Goal: Task Accomplishment & Management: Use online tool/utility

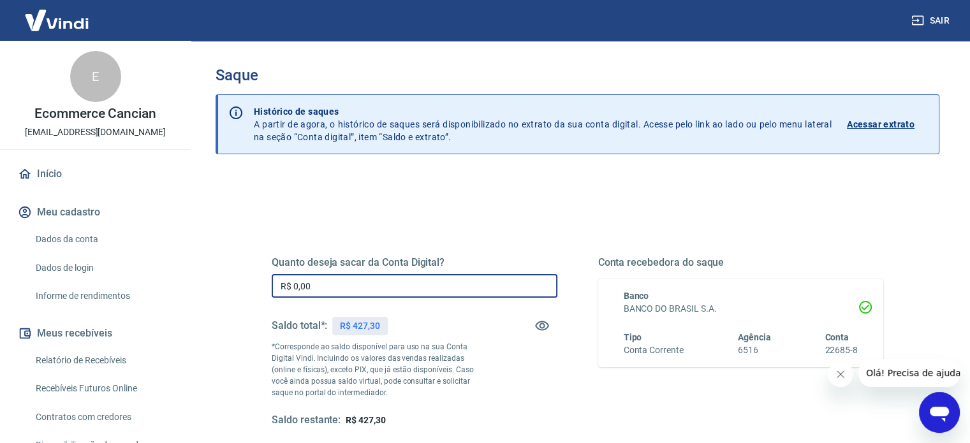
click at [319, 282] on input "R$ 0,00" at bounding box center [415, 286] width 286 height 24
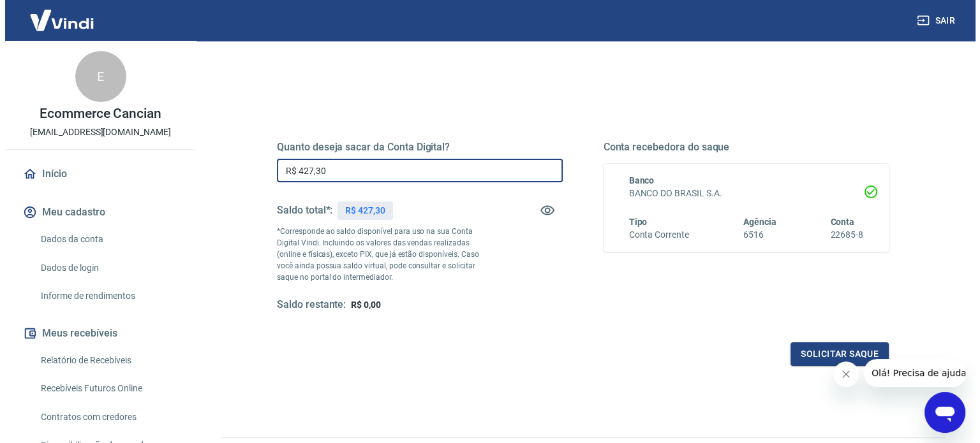
scroll to position [186, 0]
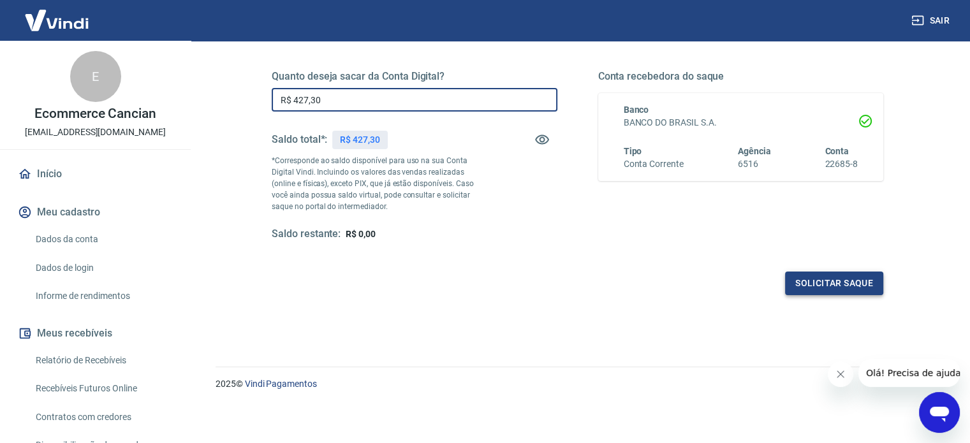
type input "R$ 427,30"
click at [815, 280] on button "Solicitar saque" at bounding box center [834, 284] width 98 height 24
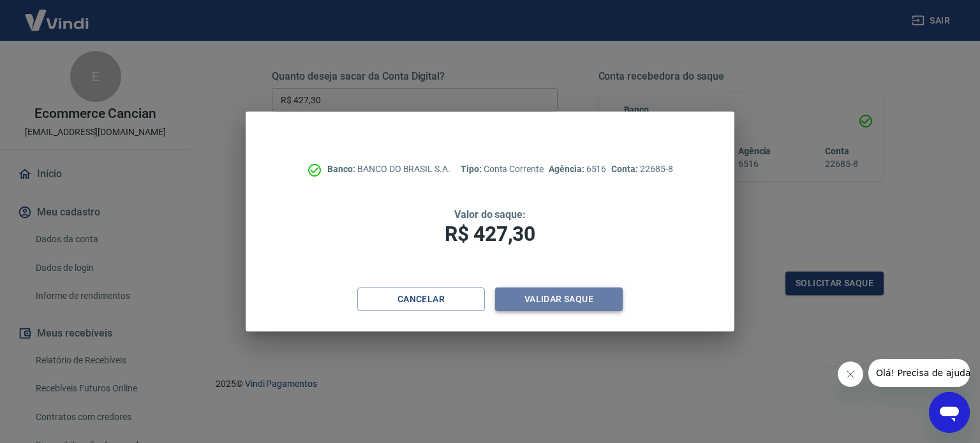
click at [577, 299] on button "Validar saque" at bounding box center [559, 300] width 128 height 24
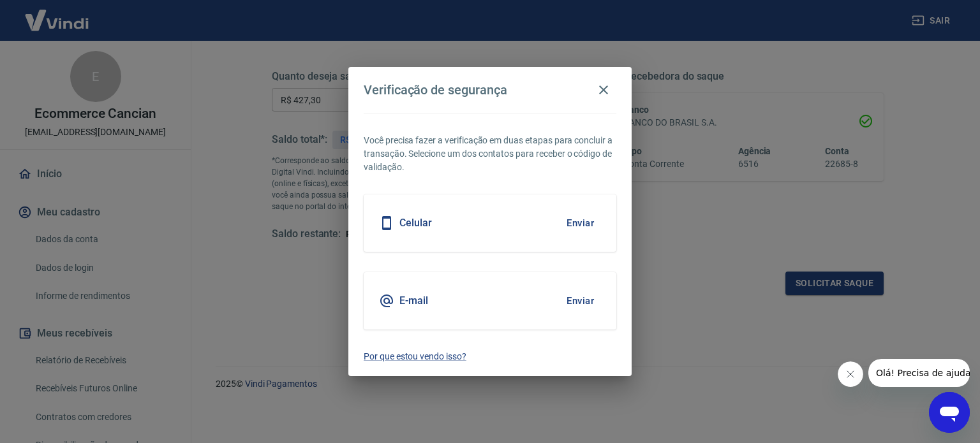
click at [408, 223] on h5 "Celular" at bounding box center [415, 223] width 33 height 13
click at [565, 226] on button "Enviar" at bounding box center [580, 223] width 41 height 27
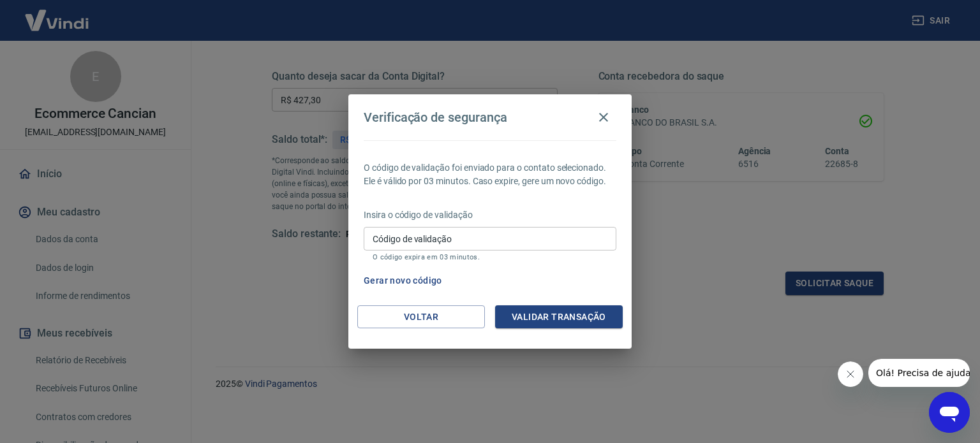
click at [441, 244] on input "Código de validação" at bounding box center [490, 239] width 253 height 24
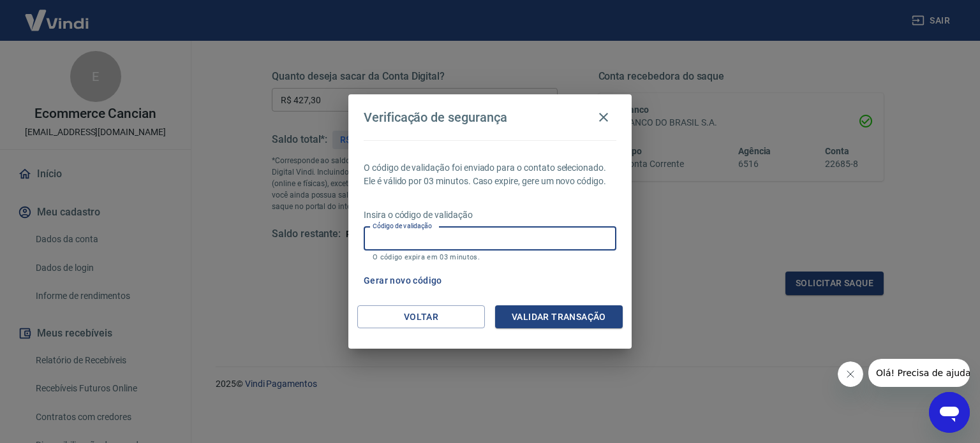
click at [436, 237] on input "Código de validação" at bounding box center [490, 239] width 253 height 24
drag, startPoint x: 397, startPoint y: 244, endPoint x: 436, endPoint y: 249, distance: 39.3
click at [397, 244] on input "Código de validação" at bounding box center [490, 239] width 253 height 24
click at [398, 239] on input "Código de validação" at bounding box center [490, 239] width 253 height 24
drag, startPoint x: 395, startPoint y: 249, endPoint x: 441, endPoint y: 248, distance: 45.9
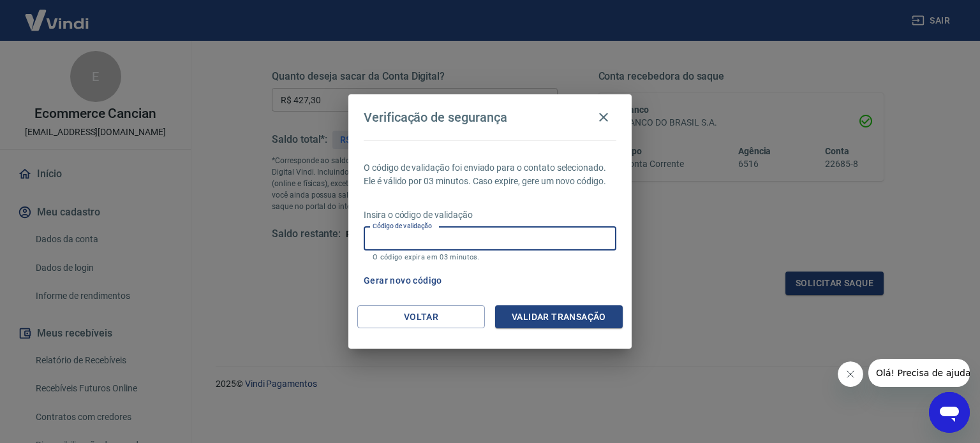
click at [396, 249] on input "Código de validação" at bounding box center [490, 239] width 253 height 24
click at [600, 117] on icon "button" at bounding box center [603, 117] width 15 height 15
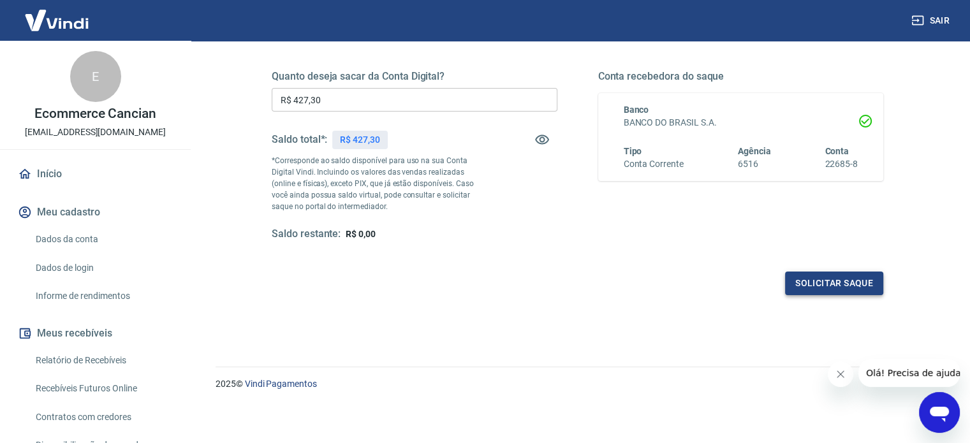
click at [833, 280] on button "Solicitar saque" at bounding box center [834, 284] width 98 height 24
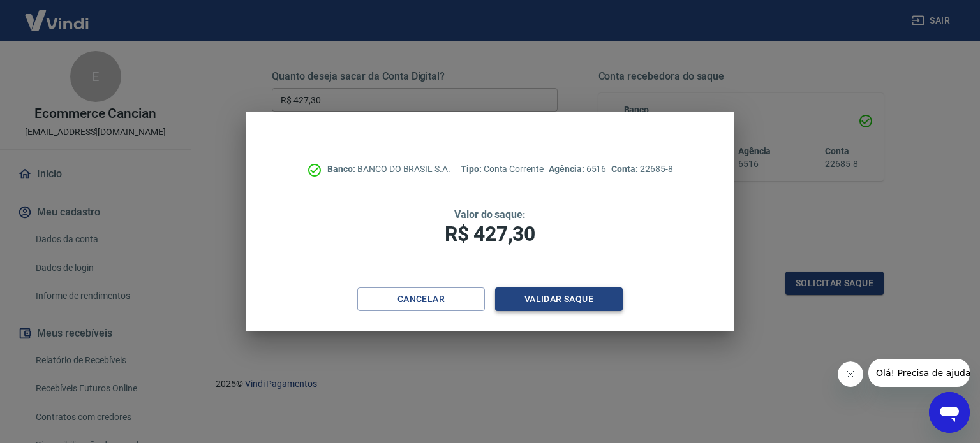
click at [549, 304] on button "Validar saque" at bounding box center [559, 300] width 128 height 24
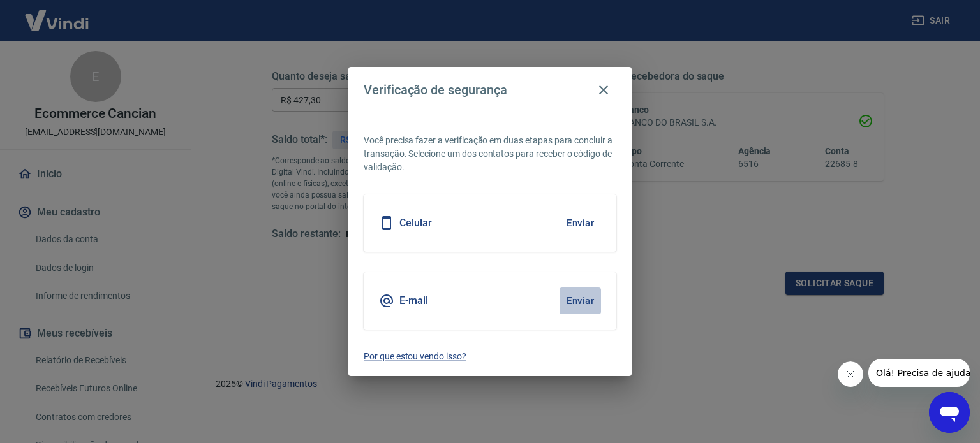
click at [588, 304] on button "Enviar" at bounding box center [580, 301] width 41 height 27
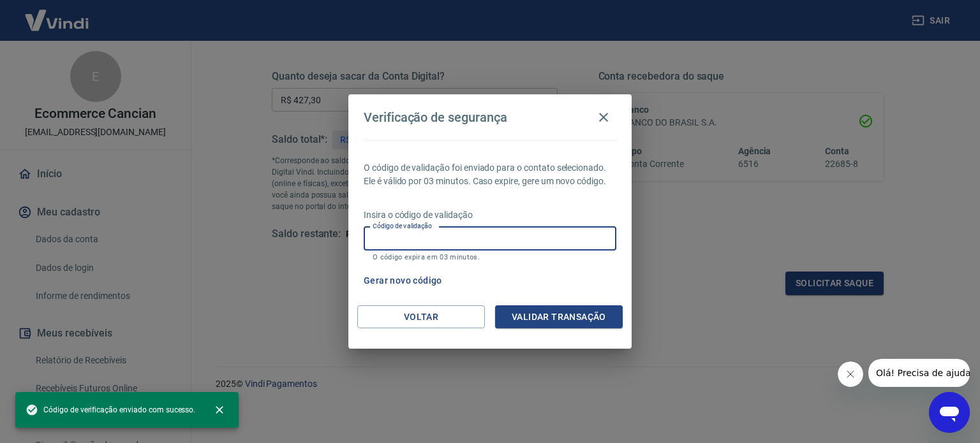
drag, startPoint x: 452, startPoint y: 239, endPoint x: 482, endPoint y: 246, distance: 31.4
click at [452, 239] on input "Código de validação" at bounding box center [490, 239] width 253 height 24
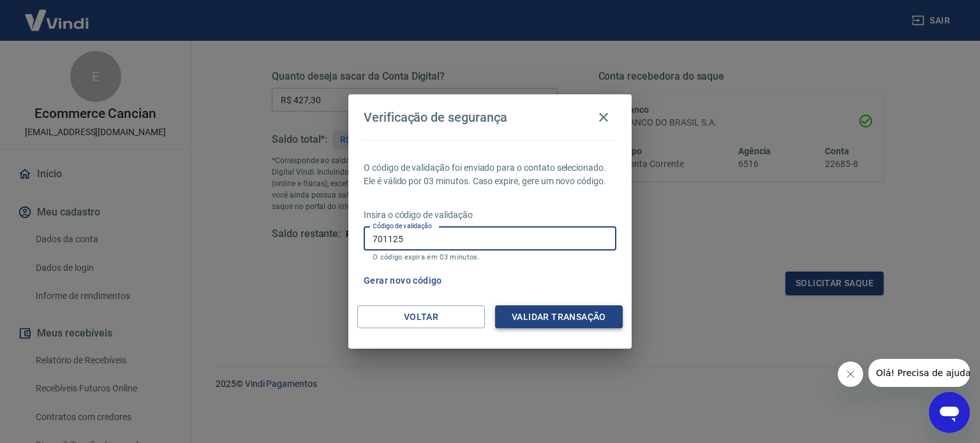
type input "701125"
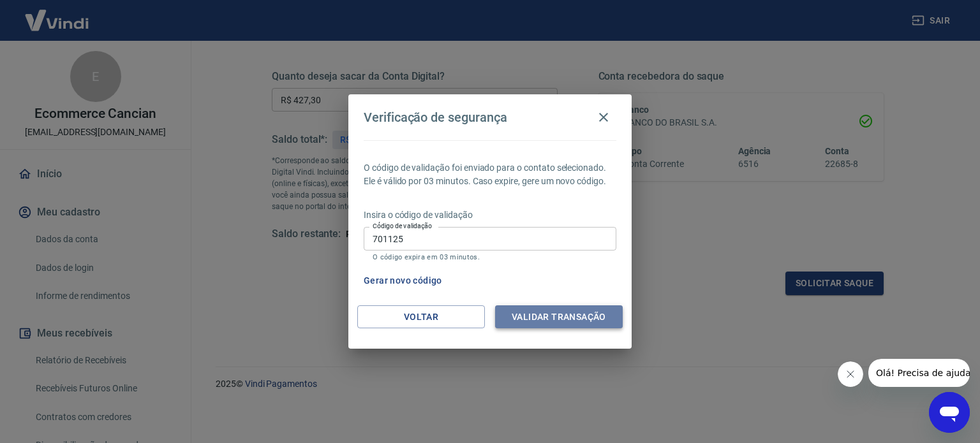
click at [550, 319] on button "Validar transação" at bounding box center [559, 318] width 128 height 24
